Goal: Find specific page/section: Find specific page/section

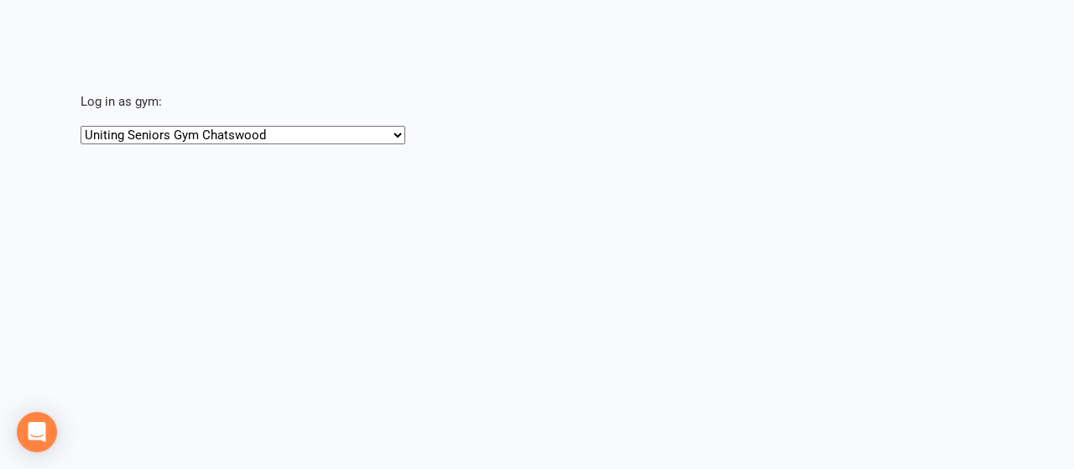
select select "[URL][DOMAIN_NAME]"
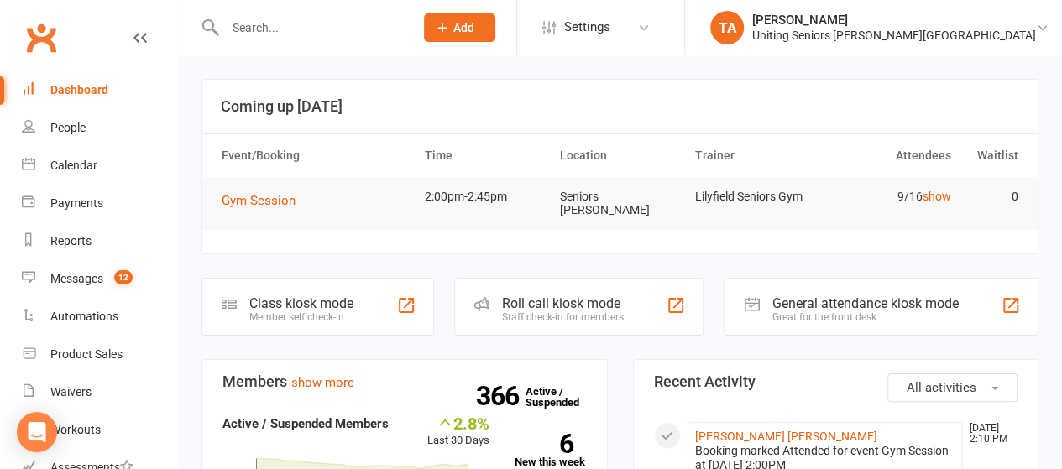
click at [343, 16] on input "text" at bounding box center [311, 27] width 182 height 23
type input "[PERSON_NAME]"
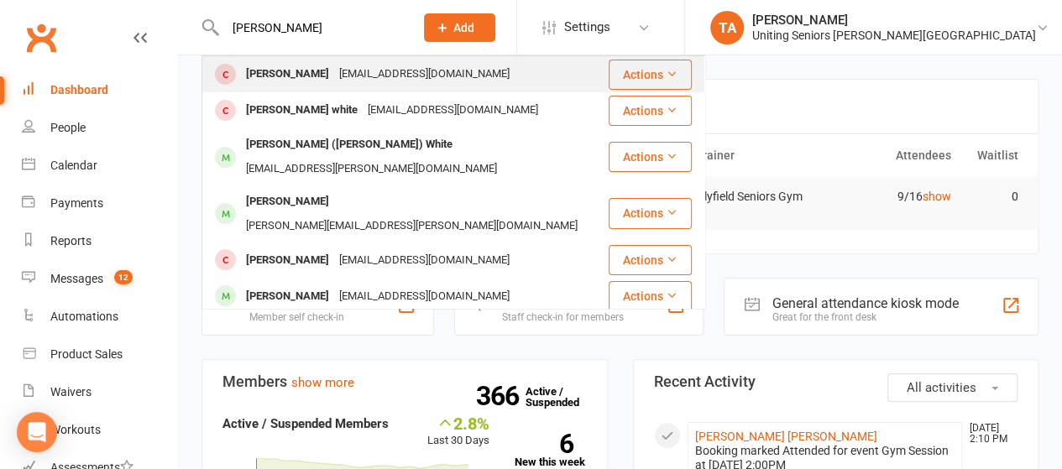
click at [428, 78] on div "[EMAIL_ADDRESS][DOMAIN_NAME]" at bounding box center [424, 74] width 180 height 24
